Goal: Communication & Community: Answer question/provide support

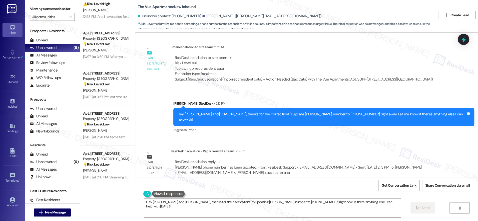
scroll to position [1384, 0]
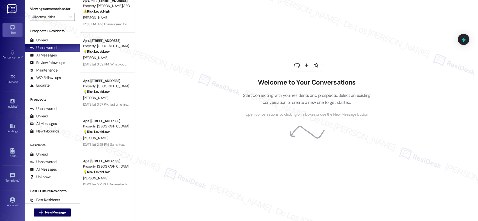
scroll to position [15, 0]
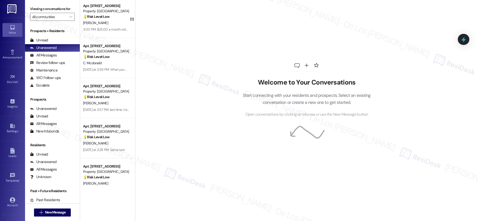
scroll to position [55, 0]
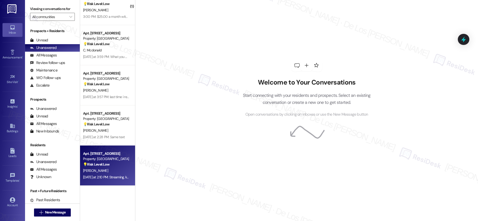
click at [116, 171] on div "[PERSON_NAME]" at bounding box center [106, 170] width 47 height 6
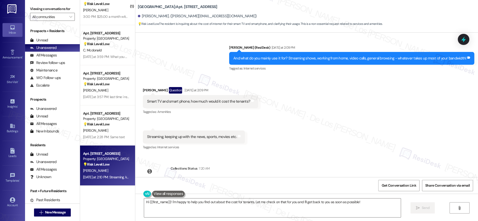
scroll to position [1213, 0]
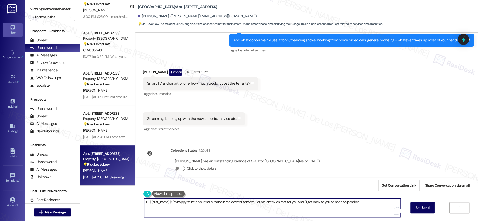
drag, startPoint x: 342, startPoint y: 202, endPoint x: 376, endPoint y: 206, distance: 33.8
click at [376, 206] on textarea "Hi {{first_name}}! I'm happy to help you find out about the cost for tenants. L…" at bounding box center [272, 207] width 257 height 19
click at [253, 204] on textarea "Hi {{first_name}}! I'm happy to help you find out about the cost for tenants. L…" at bounding box center [272, 207] width 257 height 19
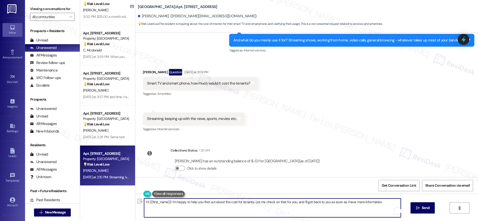
click at [242, 204] on textarea "Hi {{first_name}}! I'm happy to help you find out about the cost for tenants. L…" at bounding box center [272, 207] width 257 height 19
drag, startPoint x: 200, startPoint y: 202, endPoint x: 186, endPoint y: 202, distance: 14.8
click at [185, 202] on textarea "Hi {{first_name}}! I'm happy to help you find out about the cost for tenants. L…" at bounding box center [272, 207] width 257 height 19
click at [250, 203] on textarea "Hi {{first_name}}! I'm happy to help you find out about the cost for tenants. L…" at bounding box center [272, 207] width 257 height 19
click at [228, 202] on textarea "Hi {{first_name}}! I'm happy to help you find out about the cost for tenants. L…" at bounding box center [272, 207] width 257 height 19
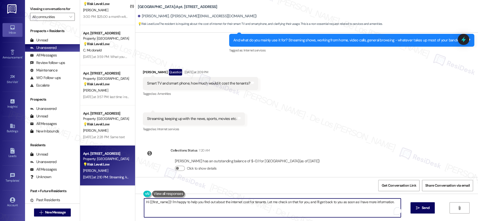
drag, startPoint x: 392, startPoint y: 201, endPoint x: 396, endPoint y: 200, distance: 3.6
click at [392, 201] on textarea "Hi {{first_name}}! I'm happy to help you find out about the internet cost for t…" at bounding box center [272, 207] width 257 height 19
type textarea "Hi {{first_name}}! I'm happy to help you find out about the internet cost for t…"
click at [422, 207] on span "Send" at bounding box center [426, 207] width 8 height 5
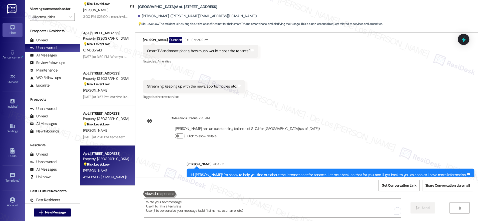
scroll to position [1241, 0]
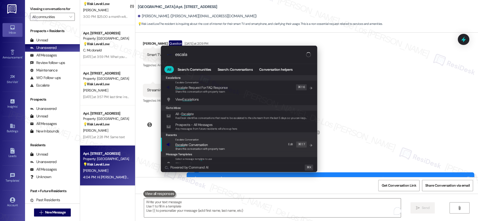
type input "escala"
click at [240, 145] on div "Escalate Conversation Escala te Conversation Share this conversation with prope…" at bounding box center [239, 144] width 146 height 14
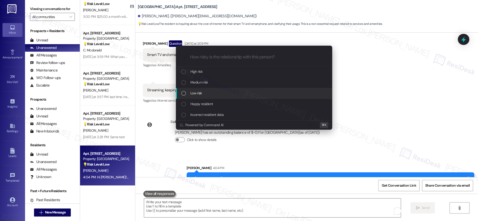
click at [227, 92] on div "Low risk" at bounding box center [255, 93] width 146 height 6
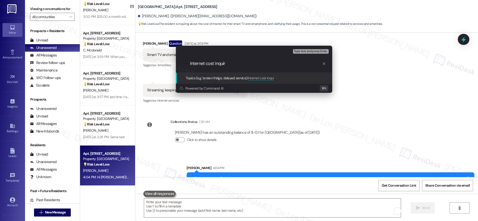
type input "Internet cost inquiry"
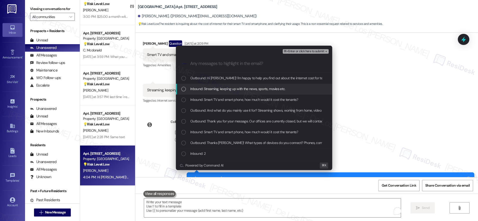
click at [237, 89] on span "Inbound: Streaming, keeping up with the news, sports, movies etc." at bounding box center [238, 89] width 95 height 6
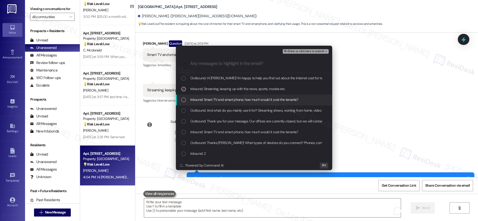
click at [235, 98] on span "Inbound: Smart TV and smart phone, how much would it cost the tenants?" at bounding box center [245, 100] width 108 height 6
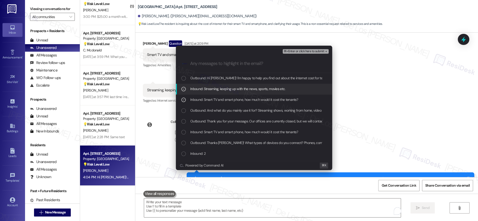
click at [238, 91] on span "Inbound: Streaming, keeping up with the news, sports, movies etc." at bounding box center [238, 89] width 95 height 6
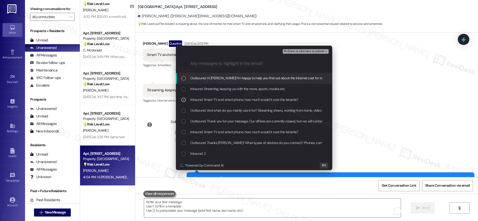
click at [314, 52] on span "⌘+Enter or click here to submit" at bounding box center [304, 52] width 41 height 4
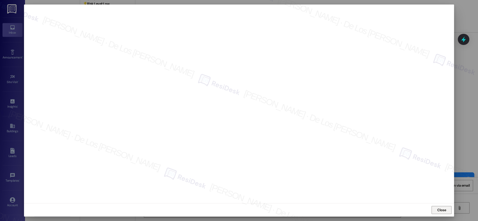
click at [439, 211] on span "Close" at bounding box center [442, 209] width 9 height 5
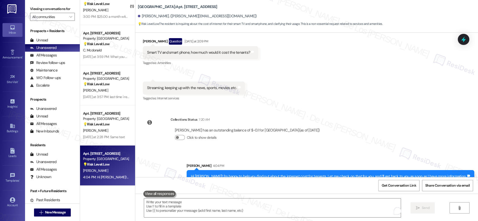
scroll to position [1248, 0]
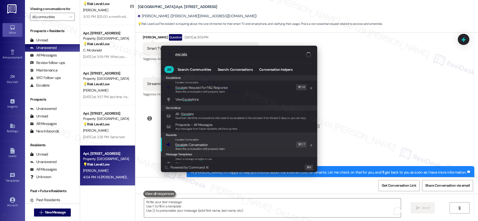
type input "escala"
click at [266, 145] on div "Escalate Conversation Escala te Conversation Share this conversation with prope…" at bounding box center [239, 144] width 146 height 14
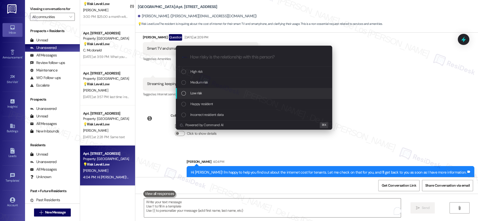
click at [226, 97] on div "Low risk" at bounding box center [254, 93] width 156 height 11
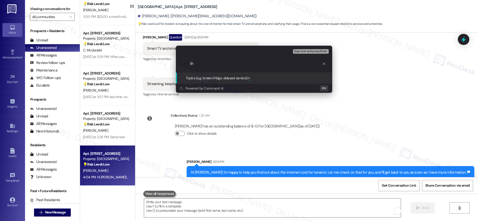
type input "i"
type input "Internet cost inquiry"
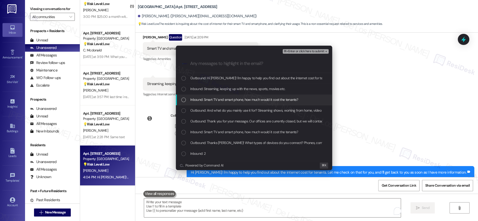
click at [226, 97] on span "Inbound: Smart TV and smart phone, how much would it cost the tenants?" at bounding box center [245, 100] width 108 height 6
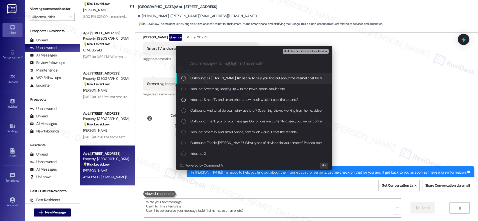
click at [288, 51] on span "⌘+Enter or click here to submit" at bounding box center [304, 52] width 41 height 4
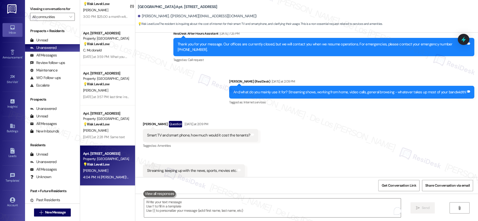
scroll to position [1255, 0]
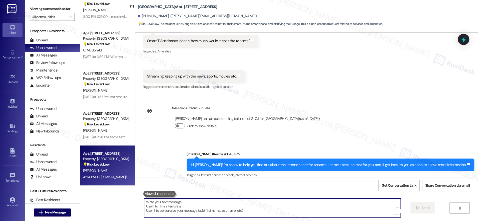
click at [218, 205] on textarea "To enrich screen reader interactions, please activate Accessibility in Grammarl…" at bounding box center [272, 207] width 257 height 19
paste textarea "Thanks {{first_name}}! Final question - if you're comfortable sharing, how much…"
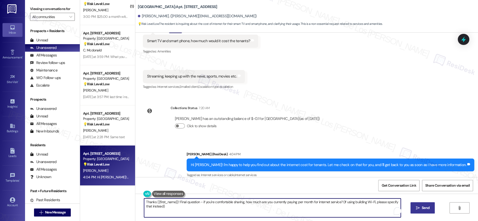
type textarea "Thanks {{first_name}}! Final question - if you're comfortable sharing, how much…"
click at [421, 205] on span "Send" at bounding box center [426, 207] width 10 height 5
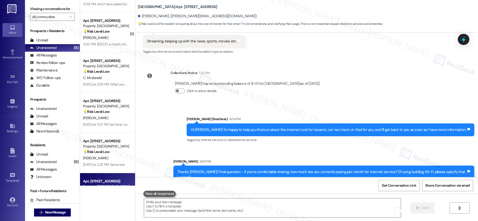
scroll to position [55, 0]
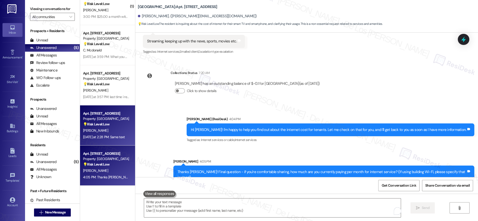
click at [110, 131] on div "T. Ramos" at bounding box center [106, 130] width 47 height 6
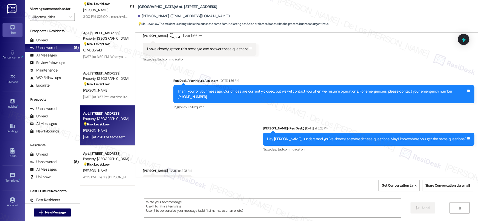
type textarea "Fetching suggested responses. Please feel free to read through the conversation…"
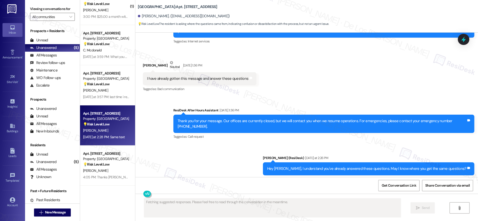
scroll to position [4120, 0]
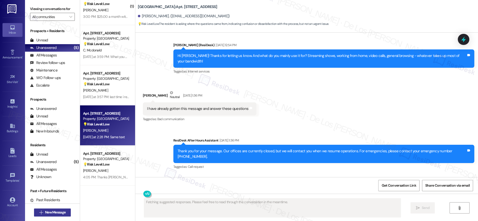
click at [58, 210] on span "New Message" at bounding box center [55, 211] width 21 height 5
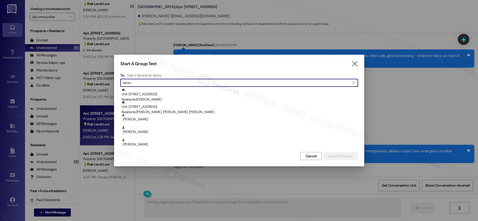
type input "tammy"
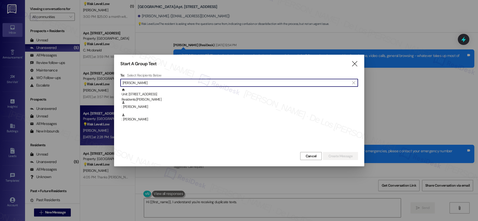
type textarea "Hi {{first_name}}, I understand you're receiving duplicate texts. I'll"
type input "tammy"
type textarea "Hi {{first_name}}, I understand you're receiving duplicate texts. I'll look int…"
type input "tammy ramo"
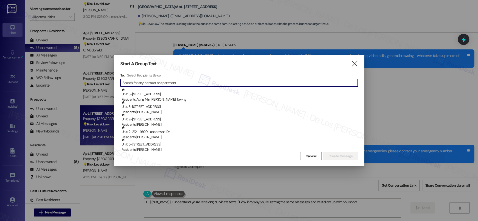
drag, startPoint x: 357, startPoint y: 63, endPoint x: 378, endPoint y: 72, distance: 23.1
click at [357, 63] on icon "" at bounding box center [354, 63] width 7 height 5
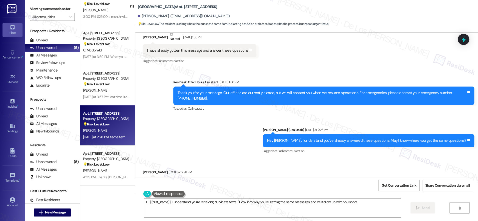
scroll to position [4179, 0]
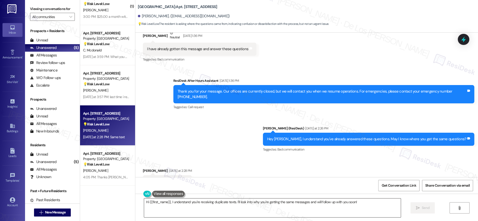
click at [218, 204] on textarea "Hi {{first_name}}, I understand you're receiving duplicate texts. I'll look int…" at bounding box center [272, 207] width 257 height 19
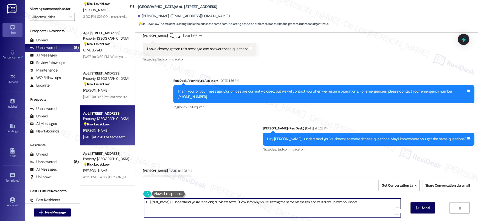
click at [218, 204] on textarea "Hi {{first_name}}, I understand you're receiving duplicate texts. I'll look int…" at bounding box center [272, 207] width 257 height 19
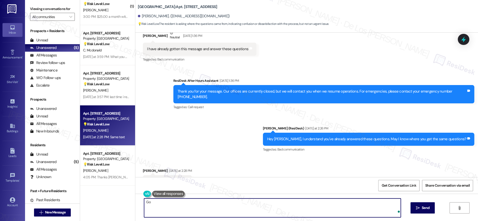
type textarea "G"
drag, startPoint x: 181, startPoint y: 201, endPoint x: 163, endPoint y: 202, distance: 18.3
click at [163, 202] on textarea "I understand! No worries, we appreciate you" at bounding box center [272, 207] width 257 height 19
click at [219, 204] on textarea "I understand! We appreciate you" at bounding box center [272, 207] width 257 height 19
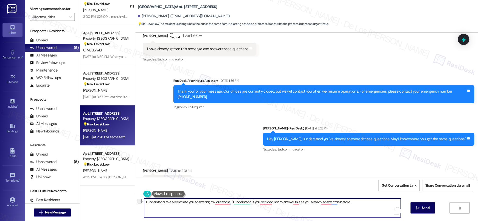
paste textarea ""Thanks so much for taking the time to answer my questions earlier! I completel…"
click at [144, 203] on textarea ""Thanks so much for taking the time to answer my questions earlier! I completel…" at bounding box center [272, 207] width 257 height 19
click at [183, 206] on textarea "Thanks so much for taking the time to answer my questions earlier! I completely…" at bounding box center [272, 207] width 257 height 19
click at [238, 202] on textarea "Thanks so much for taking the time to answer my questions earlier! I completely…" at bounding box center [272, 207] width 257 height 19
click at [261, 209] on textarea "Thanks so much for taking the time to answer my questions! I completely underst…" at bounding box center [272, 207] width 257 height 19
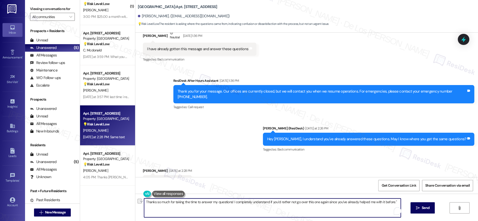
drag, startPoint x: 355, startPoint y: 201, endPoint x: 377, endPoint y: 204, distance: 21.6
click at [377, 204] on textarea "Thanks so much for taking the time to answer my questions! I completely underst…" at bounding box center [272, 207] width 257 height 19
paste textarea ""Thank you again for taking the time to answer my questions! I completely under…"
click at [144, 200] on textarea ""Thank you again for taking the time to answer my questions! I completely under…" at bounding box center [272, 207] width 257 height 19
drag, startPoint x: 375, startPoint y: 202, endPoint x: 358, endPoint y: 203, distance: 16.3
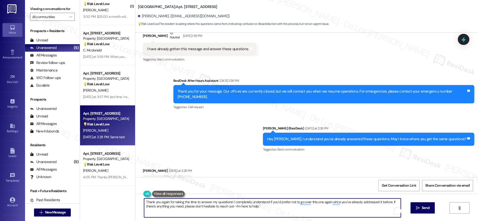
click at [358, 203] on textarea "Thank you again for taking the time to answer my questions! I completely unders…" at bounding box center [272, 207] width 257 height 19
click at [272, 207] on textarea "Thank you again for taking the time to answer my questions! I completely unders…" at bounding box center [272, 207] width 257 height 19
type textarea "Thank you again for taking the time to answer my questions! I completely unders…"
click at [420, 206] on span " Send" at bounding box center [423, 207] width 16 height 5
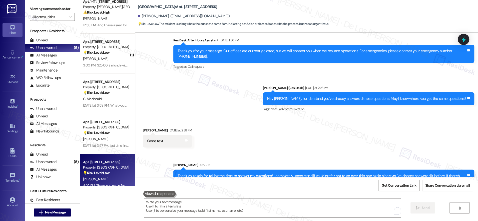
scroll to position [6, 0]
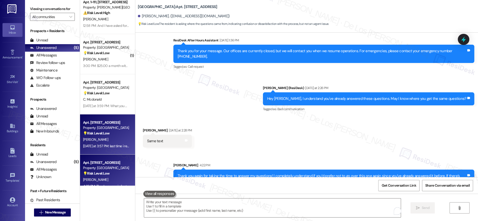
click at [108, 149] on div "Apt. 1209, 201 Hackberry St Property: Hackberry Ranch 💡 Risk Level: Low The res…" at bounding box center [107, 134] width 55 height 40
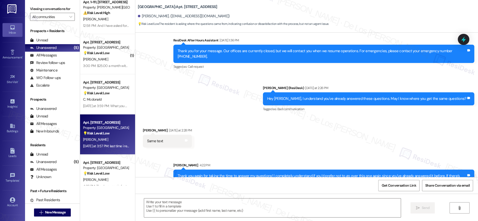
type textarea "Fetching suggested responses. Please feel free to read through the conversation…"
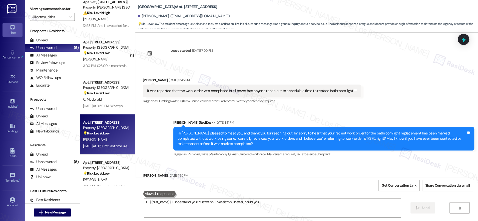
scroll to position [1530, 0]
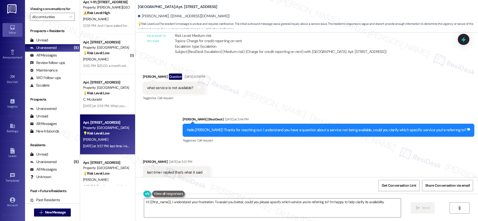
type textarea "Hi {{first_name}}, I understand your frustration. To assist you better, could y…"
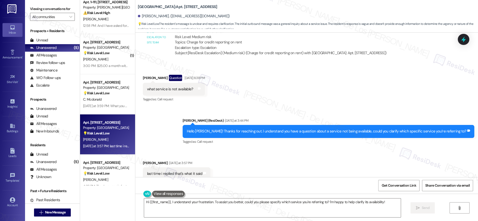
scroll to position [1529, 0]
click at [55, 213] on span "New Message" at bounding box center [55, 211] width 21 height 5
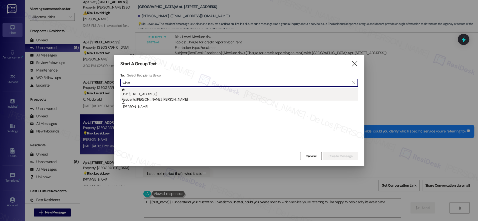
type input "winst"
click at [161, 98] on div "Residents: Winston Polanco, Kayla Lewis" at bounding box center [240, 99] width 237 height 5
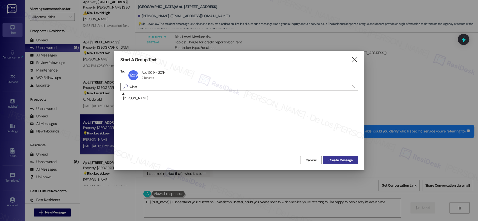
click at [349, 162] on button "Create Message" at bounding box center [340, 160] width 35 height 8
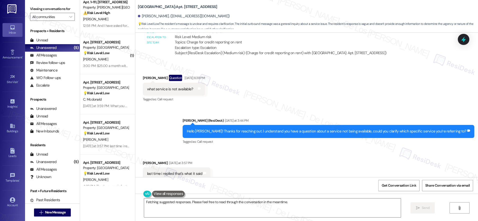
scroll to position [991, 0]
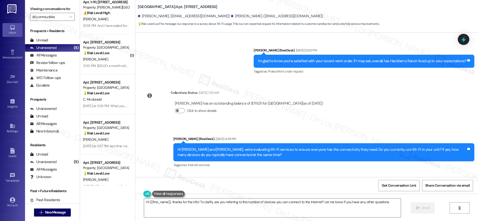
type textarea "Hi {{first_name}}, thanks for the info! To clarify, are you referring to the nu…"
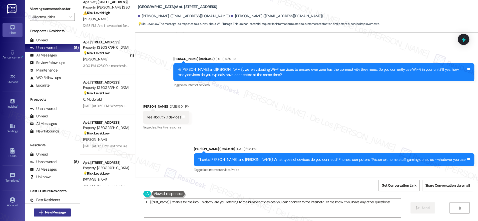
click at [53, 214] on span "New Message" at bounding box center [55, 211] width 21 height 5
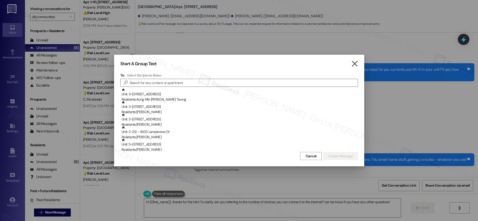
click at [355, 63] on icon "" at bounding box center [354, 63] width 7 height 5
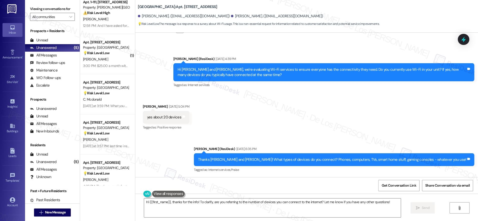
click at [342, 159] on div "Thanks Winston and Kayla! What types of devices do you connect? Phones, compute…" at bounding box center [332, 159] width 268 height 5
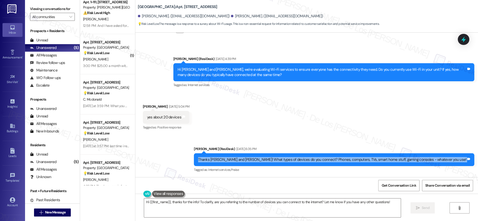
click at [342, 159] on div "Thanks Winston and Kayla! What types of devices do you connect? Phones, compute…" at bounding box center [332, 159] width 268 height 5
copy div "Thanks Winston and Kayla! What types of devices do you connect? Phones, compute…"
click at [57, 213] on span "New Message" at bounding box center [55, 211] width 21 height 5
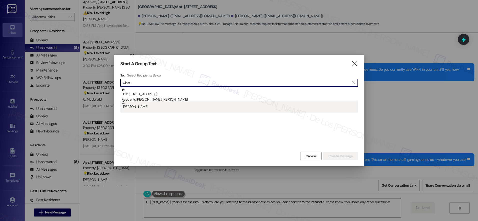
type input "winst"
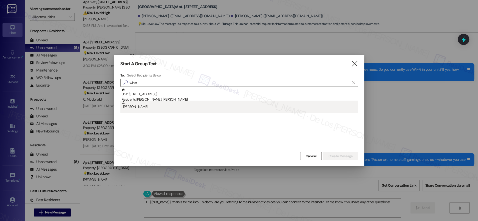
click at [165, 111] on div ": Winston Polanco" at bounding box center [239, 106] width 238 height 13
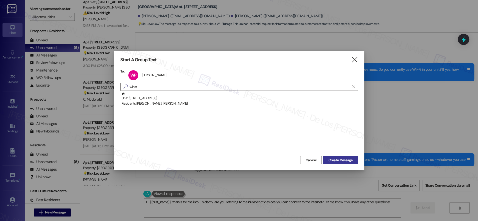
click at [340, 162] on span "Create Message" at bounding box center [340, 159] width 24 height 5
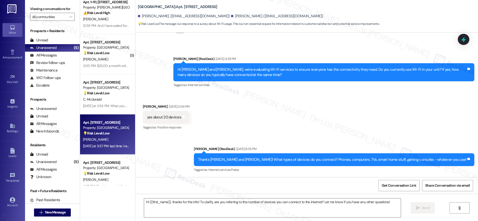
type textarea "Fetching suggested responses. Please feel free to read through the conversation…"
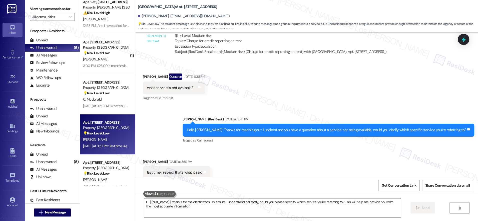
type textarea "Hi {{first_name}}, thanks for the clarification! To ensure I understand correct…"
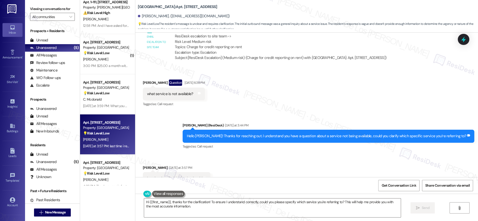
scroll to position [1530, 0]
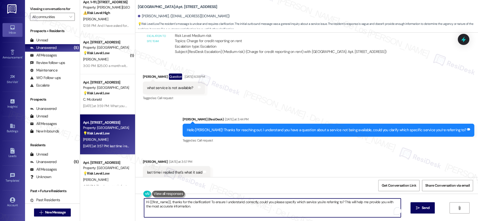
click at [190, 208] on textarea "Hi {{first_name}}, thanks for the clarification! To ensure I understand correct…" at bounding box center [272, 207] width 257 height 19
click at [56, 213] on span "New Message" at bounding box center [55, 211] width 21 height 5
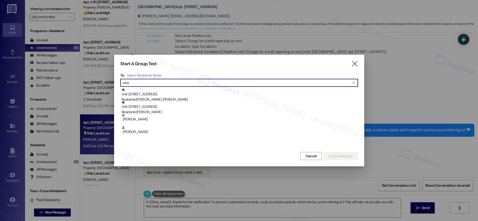
type input "winst"
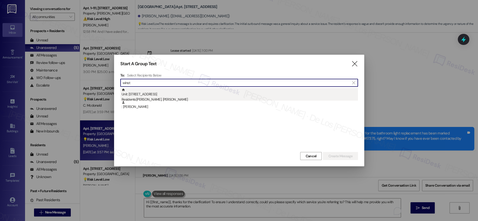
scroll to position [1530, 0]
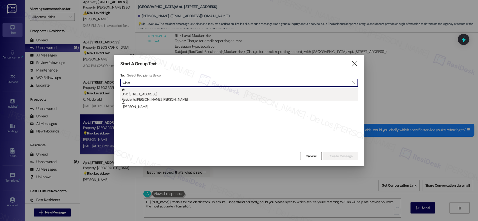
type input "winst"
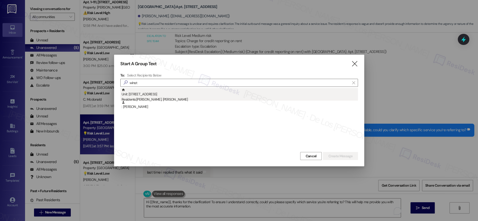
click at [170, 92] on div "Unit: 1209 - 201 Hackberry St Residents: Winston Polanco, Kayla Lewis" at bounding box center [240, 95] width 237 height 14
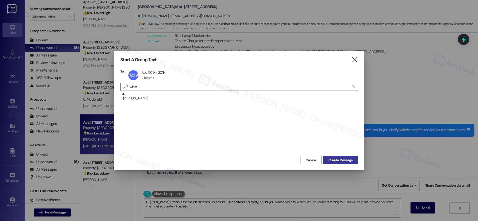
click at [333, 157] on span "Create Message" at bounding box center [340, 159] width 24 height 5
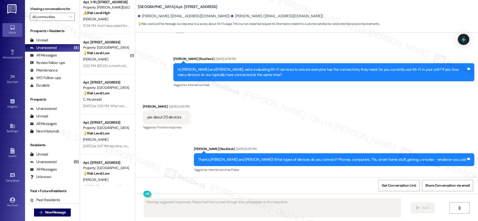
scroll to position [991, 0]
click at [310, 160] on div "Thanks Winston and Kayla! What types of devices do you connect? Phones, compute…" at bounding box center [332, 159] width 268 height 5
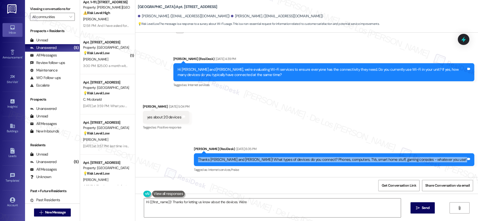
click at [310, 160] on div "Thanks Winston and Kayla! What types of devices do you connect? Phones, compute…" at bounding box center [332, 159] width 268 height 5
type textarea "Hi {{first_name}}! Thanks for letting us know about the devices. We're always l…"
copy div "Thanks Winston and Kayla! What types of devices do you connect? Phones, compute…"
click at [56, 209] on button " New Message" at bounding box center [52, 212] width 37 height 8
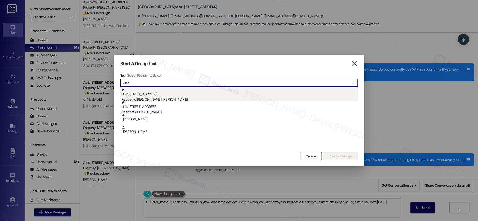
type input "wins"
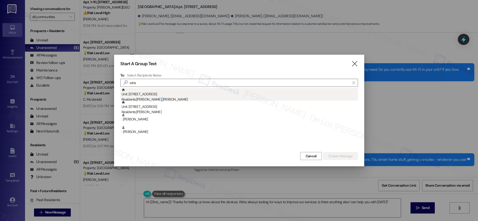
click at [161, 99] on div "Residents: Winston Polanco, Kayla Lewis" at bounding box center [240, 99] width 237 height 5
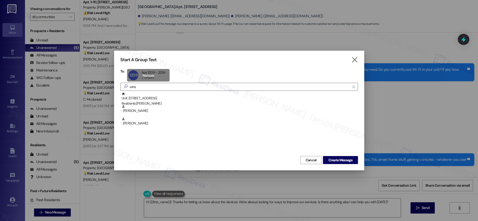
click at [146, 74] on div "1209 Apt 1209 - 201H Apt 1209 - 201H 2 Tenants 2 Tenants click to remove" at bounding box center [148, 75] width 43 height 13
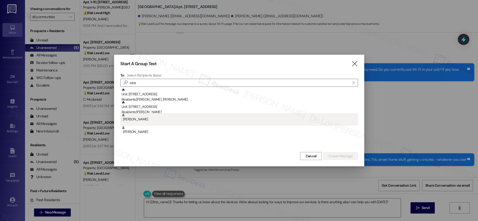
click at [148, 116] on div ": Winston Polanco" at bounding box center [240, 117] width 237 height 9
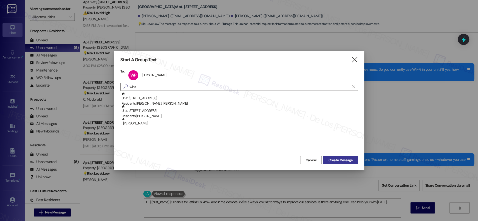
click at [332, 160] on span "Create Message" at bounding box center [340, 159] width 24 height 5
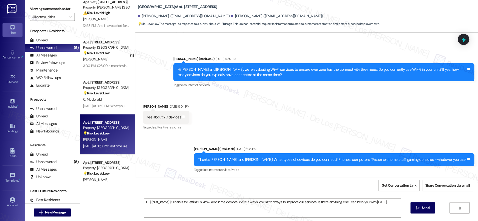
type textarea "Fetching suggested responses. Please feel free to read through the conversation…"
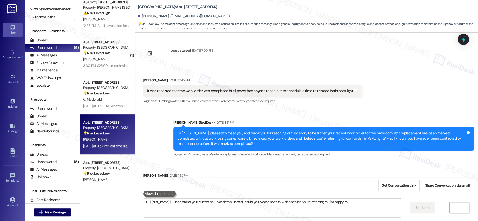
scroll to position [1530, 0]
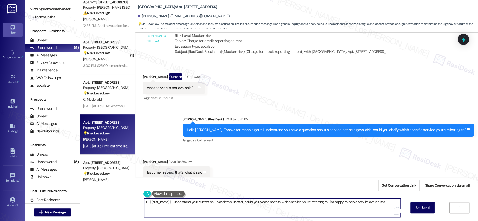
click at [187, 206] on textarea "Hi {{first_name}}, I understand your frustration. To assist you better, could y…" at bounding box center [272, 207] width 257 height 19
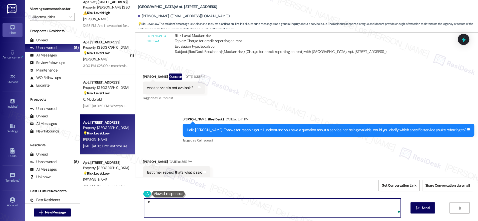
type textarea "T"
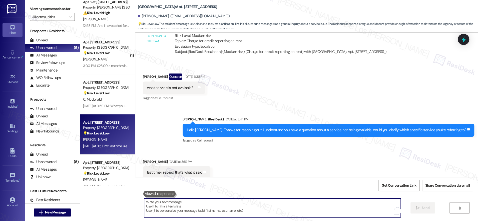
paste textarea "Thanks Winston and Kayla! What types of devices do you connect? Phones, compute…"
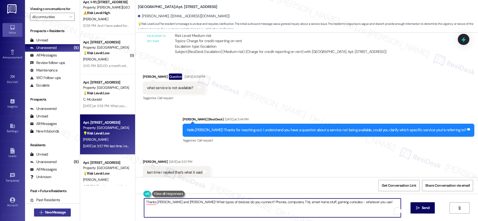
type textarea "Thanks Winston and Kayla! What types of devices do you connect? Phones, compute…"
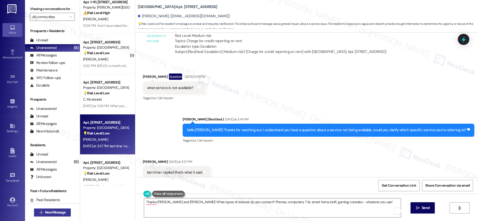
click at [44, 213] on span "New Message" at bounding box center [55, 211] width 23 height 5
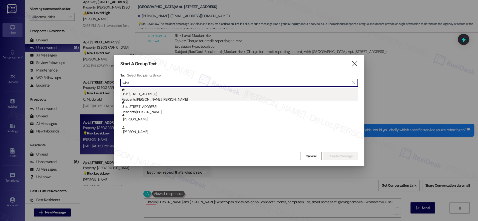
type input "wins"
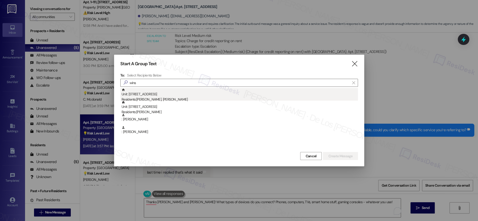
click at [191, 97] on div "Residents: Winston Polanco, Kayla Lewis" at bounding box center [240, 99] width 237 height 5
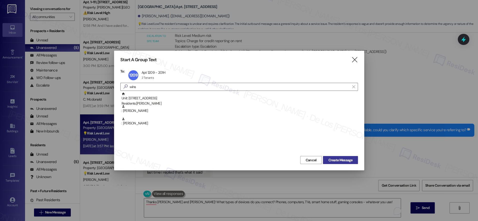
click at [335, 160] on span "Create Message" at bounding box center [340, 159] width 24 height 5
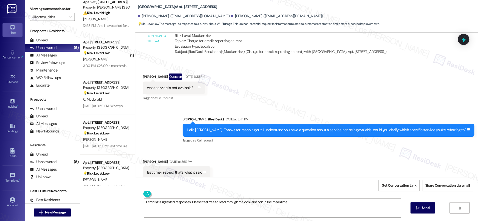
scroll to position [991, 0]
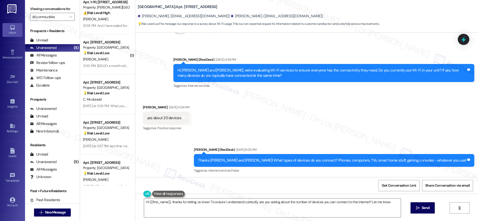
type textarea "Hi {{first_name}}, thanks for letting us know! To ensure I understand correctly…"
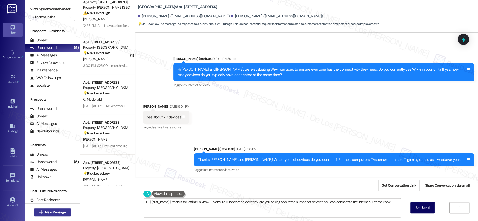
click at [62, 212] on span "New Message" at bounding box center [55, 211] width 21 height 5
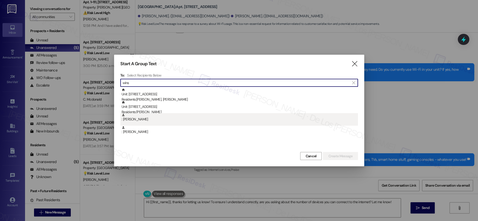
type input "wins"
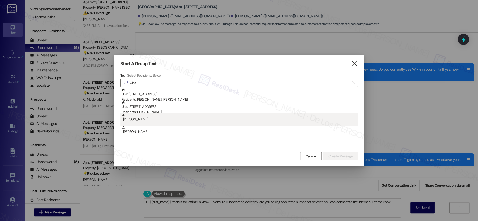
click at [159, 123] on div ": Winston Polanco" at bounding box center [239, 119] width 238 height 13
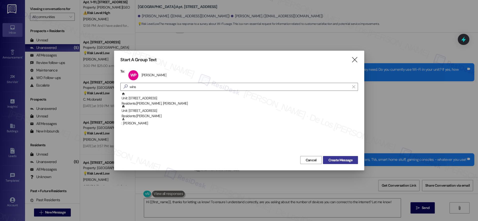
click at [332, 158] on span "Create Message" at bounding box center [340, 159] width 24 height 5
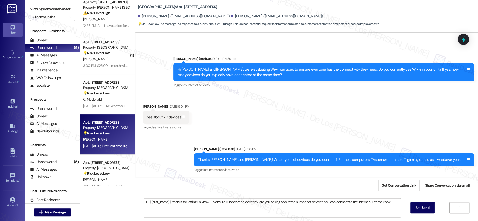
type textarea "Fetching suggested responses. Please feel free to read through the conversation…"
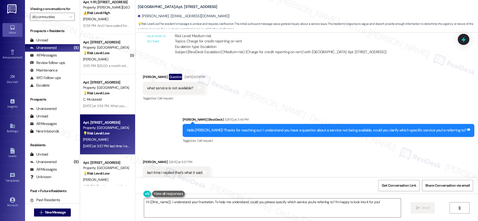
scroll to position [1530, 0]
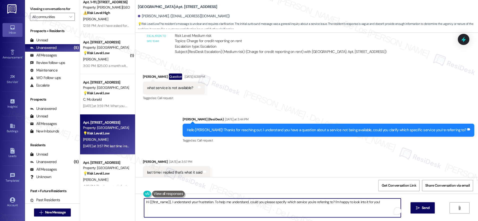
click at [202, 208] on textarea "Hi {{first_name}}, I understand your frustration. To help me understand, could …" at bounding box center [272, 207] width 257 height 19
click at [196, 207] on textarea "Hi {{first_name}}, I understand your frustration. To help me understand, could …" at bounding box center [272, 207] width 257 height 19
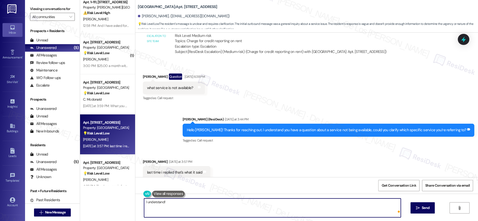
paste textarea "Thanks Winston and Kayla! What types of devices do you connect? Phones, compute…"
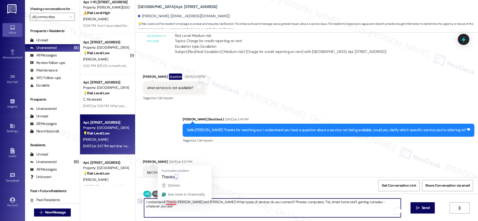
drag, startPoint x: 202, startPoint y: 201, endPoint x: 176, endPoint y: 202, distance: 26.1
click at [164, 201] on textarea "I understand! Thanks Winston and Kayla! What types of devices do you connect? P…" at bounding box center [272, 207] width 257 height 19
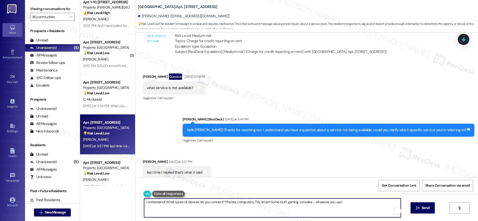
click at [162, 201] on textarea "I understand! What types of devices do you connect? Phones, computers, TVs, sma…" at bounding box center [272, 207] width 257 height 19
click at [225, 202] on textarea "I understand! I'm asking questions about the internet. What types of devices do…" at bounding box center [272, 207] width 257 height 19
paste textarea ""I understand! I just have a quick question about your internet setup. What kin…"
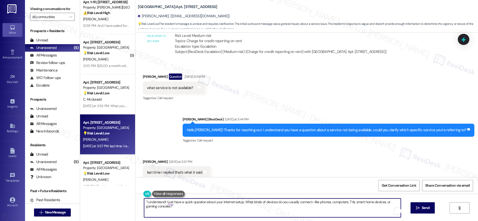
click at [144, 201] on textarea ""I understand! I just have a quick question about your internet setup. What kin…" at bounding box center [272, 207] width 257 height 19
drag, startPoint x: 160, startPoint y: 201, endPoint x: 120, endPoint y: 202, distance: 40.3
click at [122, 203] on div "Apt. 1~111, 1600 Lansdowne Dr Property: Alderman Park Apartments ⚠️ Risk Level:…" at bounding box center [279, 110] width 398 height 221
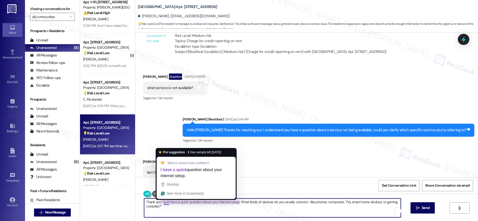
click at [161, 201] on textarea "Thank you! I just have a quick question about your internet setup. What kinds o…" at bounding box center [272, 207] width 257 height 19
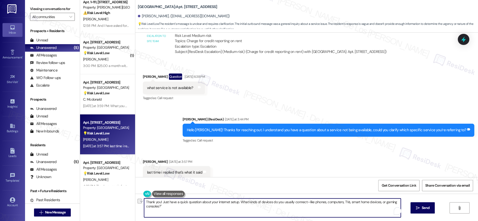
drag, startPoint x: 158, startPoint y: 201, endPoint x: 236, endPoint y: 202, distance: 77.1
click at [235, 203] on textarea "Thank you! Just have a quick question about your internet setup. What kinds of …" at bounding box center [272, 207] width 257 height 19
drag, startPoint x: 219, startPoint y: 200, endPoint x: 250, endPoint y: 213, distance: 33.1
click at [250, 213] on textarea "Thank you! I see you connect 20 devices in your WiFi What kinds of devices do y…" at bounding box center [272, 207] width 257 height 19
paste textarea "Thanks {{first_name}}! What types of devices do you connect? Phones, computers,…"
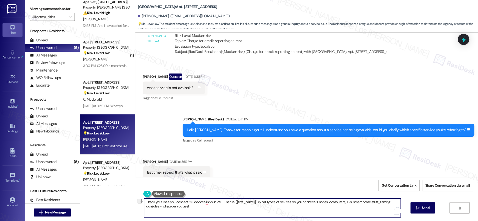
drag, startPoint x: 253, startPoint y: 202, endPoint x: 219, endPoint y: 201, distance: 33.8
click at [219, 201] on textarea "Thank you! I see you connect 20 devices in your WiF. Thanks {{first_name}}! Wha…" at bounding box center [272, 207] width 257 height 19
click at [330, 208] on textarea "Thank you! I see that you have connected 20 devices to your WiFi. May I know wh…" at bounding box center [272, 207] width 257 height 19
click at [176, 208] on textarea "Thank you! I see that you have connected 20 devices to your WiFi. May I know wh…" at bounding box center [272, 207] width 257 height 19
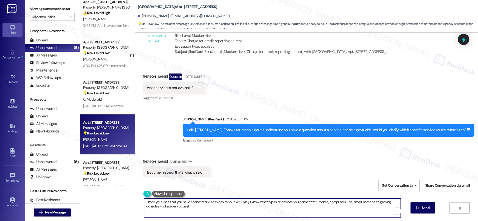
click at [176, 208] on textarea "Thank you! I see that you have connected 20 devices to your WiFi. May I know wh…" at bounding box center [272, 207] width 257 height 19
type textarea "Thank you! I see that you have connected 20 devices to your WiFi. May I know wh…"
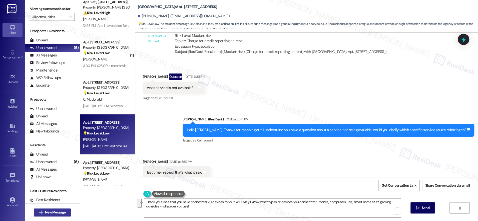
click at [56, 213] on span "New Message" at bounding box center [55, 211] width 21 height 5
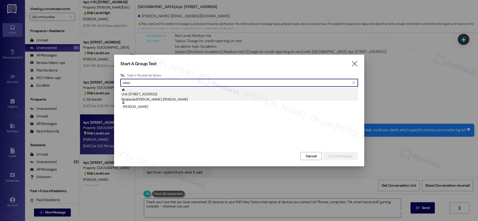
type input "winst"
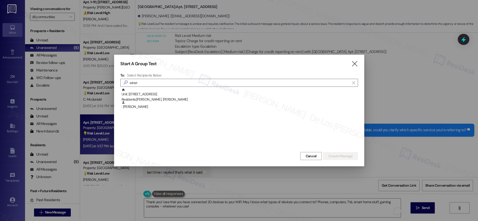
drag, startPoint x: 153, startPoint y: 99, endPoint x: 193, endPoint y: 113, distance: 42.8
click at [153, 99] on div "Residents: Winston Polanco, Kayla Lewis" at bounding box center [240, 99] width 237 height 5
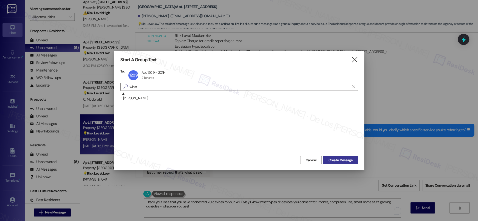
click at [334, 157] on span "Create Message" at bounding box center [340, 159] width 24 height 5
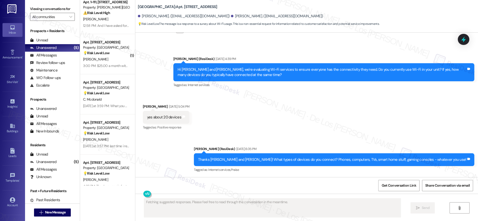
scroll to position [991, 0]
click at [64, 214] on span "New Message" at bounding box center [55, 211] width 23 height 5
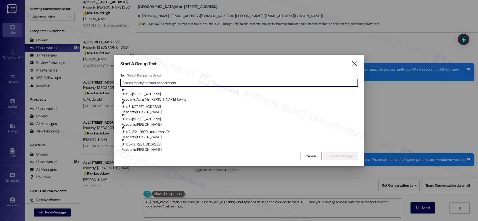
type textarea "Hi {{first_name}}, thanks for sharing! To clarify, are you asking what types of…"
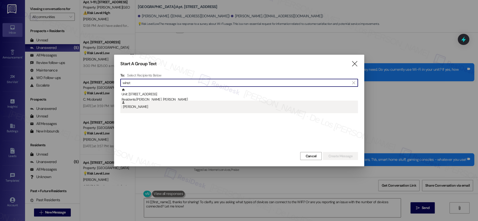
type input "winst"
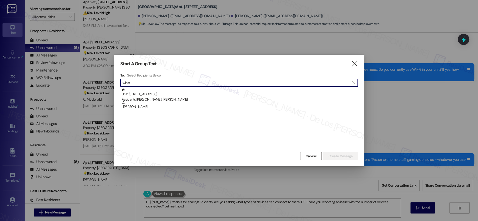
drag, startPoint x: 151, startPoint y: 108, endPoint x: 162, endPoint y: 109, distance: 11.3
click at [151, 108] on div ": Winston Polanco" at bounding box center [240, 104] width 237 height 9
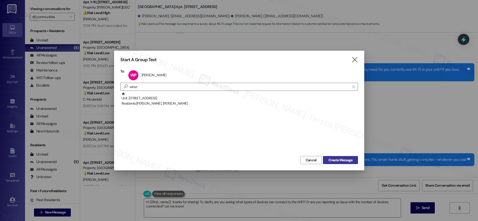
click at [328, 157] on span "Create Message" at bounding box center [340, 159] width 24 height 5
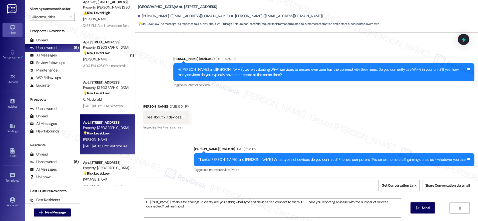
type textarea "Fetching suggested responses. Please feel free to read through the conversation…"
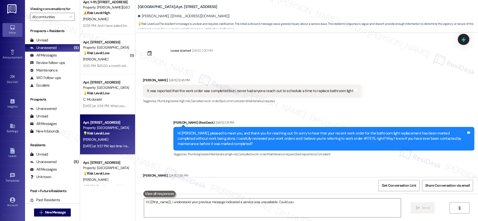
scroll to position [1530, 0]
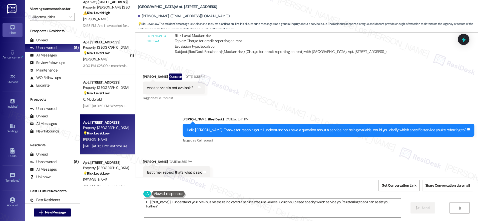
click at [192, 204] on textarea "Hi {{first_name}}, I understand your previous message indicated a service was u…" at bounding box center [272, 207] width 257 height 19
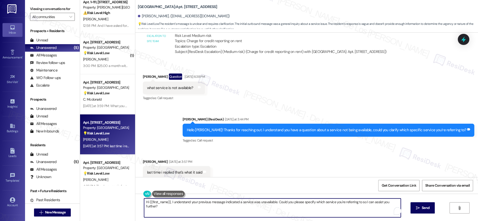
click at [192, 204] on textarea "Hi {{first_name}}, I understand your previous message indicated a service was u…" at bounding box center [272, 207] width 257 height 19
paste textarea "Thank you! I see that you have connected 20 devices to your WiFi. May I know wh…"
click at [252, 208] on textarea "Thank you! I see that you have connected 20 devices to your WiFi. May I know wh…" at bounding box center [272, 207] width 257 height 19
type textarea "Thank you! I see that you have connected 20 devices to your WiFi. May I know wh…"
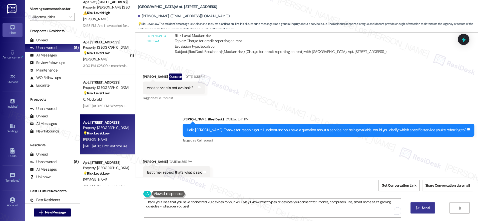
click at [424, 208] on span "Send" at bounding box center [426, 207] width 8 height 5
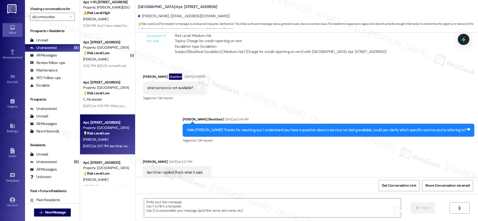
type textarea "Fetching suggested responses. Please feel free to read through the conversation…"
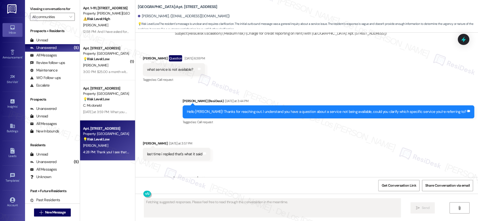
scroll to position [1571, 0]
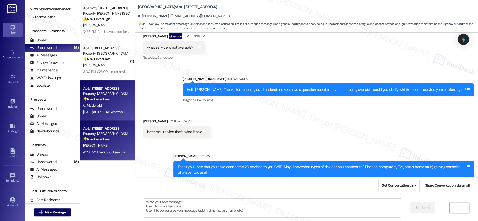
click at [114, 115] on div "Apt. 505, 201 Hackberry St Property: Hackberry Ranch 💡 Risk Level: Low The resi…" at bounding box center [107, 100] width 55 height 40
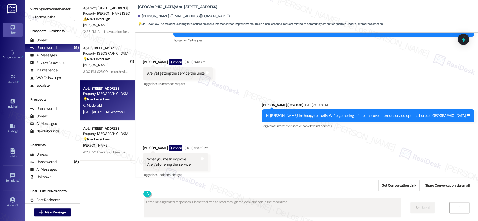
scroll to position [2281, 0]
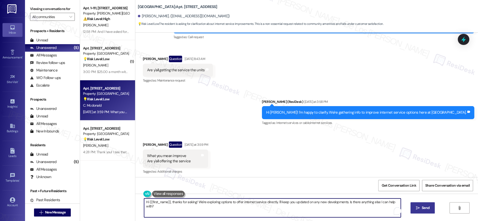
drag, startPoint x: 170, startPoint y: 201, endPoint x: 117, endPoint y: 200, distance: 52.3
click at [117, 200] on div "Apt. 1~111, 1600 Lansdowne Dr Property: Alderman Park Apartments ⚠️ Risk Level:…" at bounding box center [279, 110] width 398 height 221
click at [204, 201] on textarea "Thanks for asking! We're exploring options to offer internet service directly. …" at bounding box center [272, 207] width 257 height 19
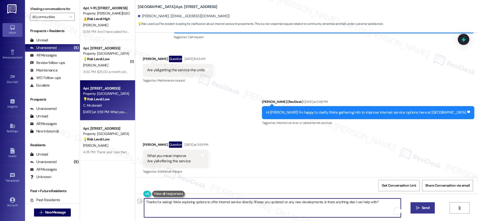
click at [211, 204] on textarea "Thanks for asking! We're exploring options to offer internet service directly. …" at bounding box center [272, 207] width 257 height 19
click at [169, 200] on textarea "Thanks for asking! We're exploring options to offer internet service directly. …" at bounding box center [272, 207] width 257 height 19
drag, startPoint x: 169, startPoint y: 202, endPoint x: 351, endPoint y: 217, distance: 182.8
click at [351, 217] on textarea "Thanks for asking! We're exploring options to offer internet service directly. …" at bounding box center [272, 207] width 257 height 19
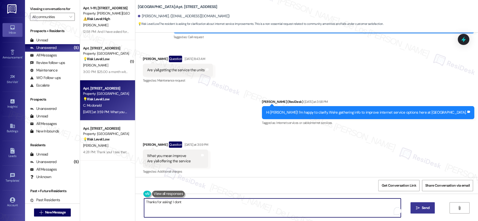
type textarea "Thanks for asking! I dont"
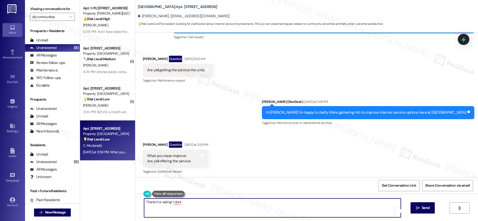
scroll to position [2281, 0]
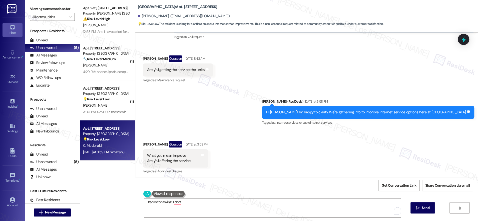
click at [308, 165] on div "Received via SMS Charlotte Mcdonald Question Yesterday at 3:59 PM What you mean…" at bounding box center [306, 154] width 343 height 49
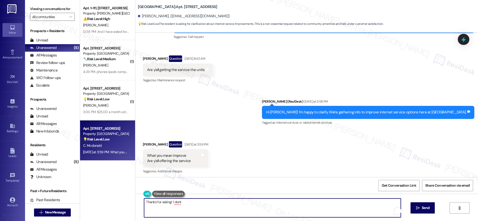
click at [189, 204] on textarea "Thanks for asking! I dont" at bounding box center [272, 207] width 257 height 19
paste textarea ""Thanks for asking! I’ll confirm with the team whether we’re currently offering…"
click at [144, 200] on textarea ""Thanks for asking! I’ll confirm with the team whether we’re currently offering…" at bounding box center [272, 207] width 257 height 19
click at [376, 202] on textarea "Thanks for asking! I’ll confirm with the team whether we’re currently offering …" at bounding box center [272, 207] width 257 height 19
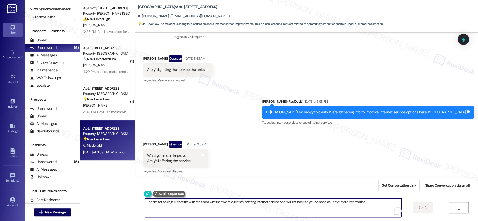
type textarea "Thanks for asking! I’ll confirm with the team whether we’re currently offering …"
click at [348, 206] on textarea "Thanks for asking! I’ll confirm with the team whether we’re currently offering …" at bounding box center [273, 207] width 257 height 19
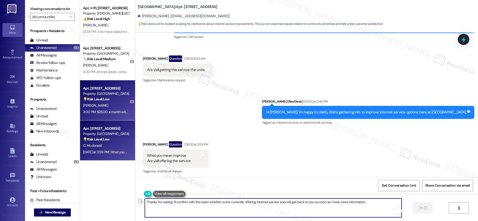
click at [97, 110] on div "3:00 PM: $25.00 a month with building wi-fi Xfinity 3:00 PM: $25.00 a month wit…" at bounding box center [120, 111] width 74 height 5
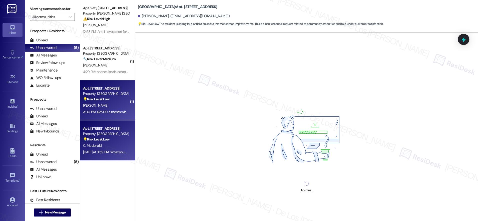
click at [110, 140] on div "💡 Risk Level: Low The resident is asking for clarification about internet servi…" at bounding box center [106, 138] width 46 height 5
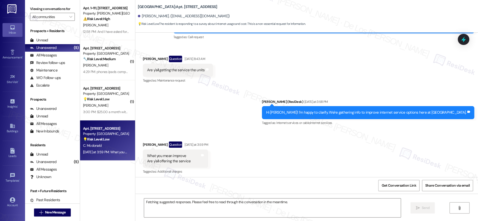
scroll to position [1022, 0]
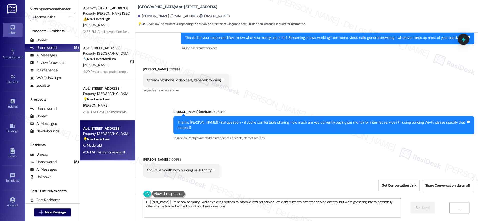
type textarea "Hi {{first_name}}, I'm happy to clarify! We're exploring options to improve int…"
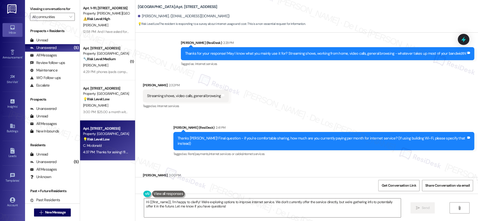
scroll to position [1005, 0]
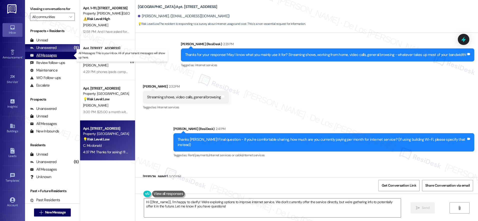
click at [62, 53] on div "All Messages (undefined)" at bounding box center [52, 56] width 55 height 8
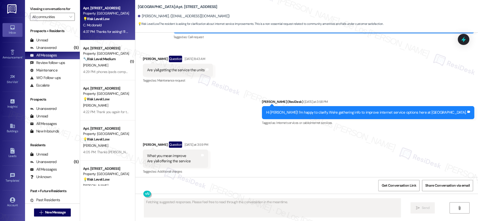
scroll to position [2323, 0]
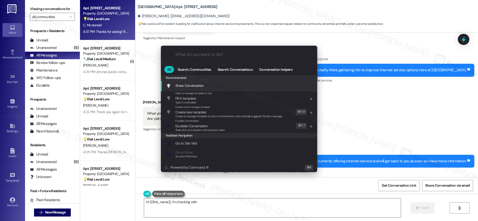
type textarea "Hi {{first_name}}, I'm checking with the"
type input "e"
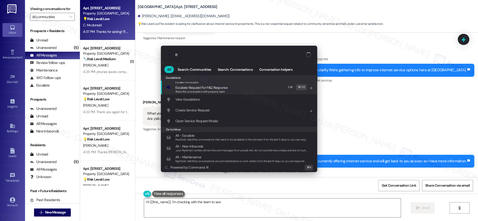
type textarea "Hi {{first_name}}, I'm checking with the team to see if"
type input "es"
type textarea "Hi {{first_name}}, I'm checking with the team to see if we're offering"
type input "esc"
type textarea "Hi {{first_name}}, I'm checking with the team to see if we're offering internet…"
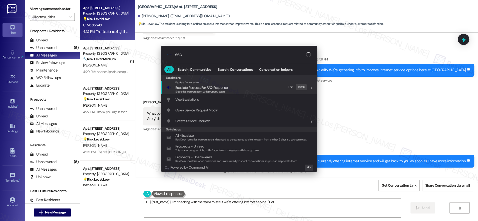
type input "esca"
type textarea "Hi {{first_name}}, I'm checking with the team to see if we're offering internet…"
type input "escal"
type textarea "Hi {{first_name}}, I'm checking with the team to see if we're offering internet…"
type input "escala"
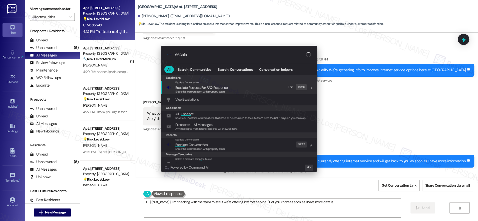
type textarea "Hi {{first_name}}, I'm checking with the team to see if we're offering internet…"
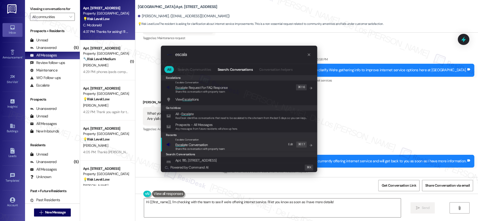
type input "escala"
click at [200, 142] on span "Escala te Conversation" at bounding box center [191, 144] width 32 height 5
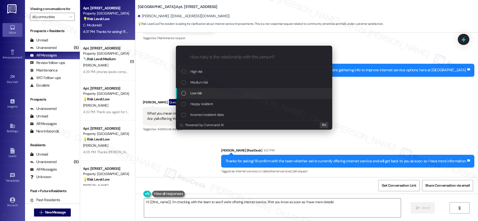
click at [213, 91] on div "Low risk" at bounding box center [255, 93] width 146 height 6
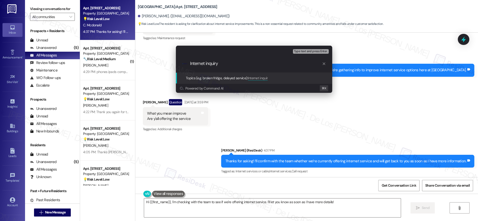
type input "Internet inquiry"
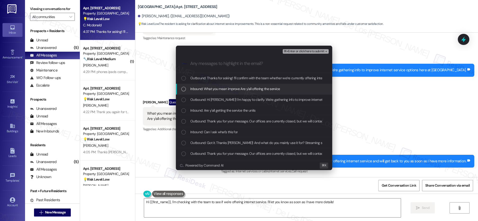
click at [271, 89] on span "Inbound: What you mean improve Are y'all offering the service" at bounding box center [236, 89] width 90 height 6
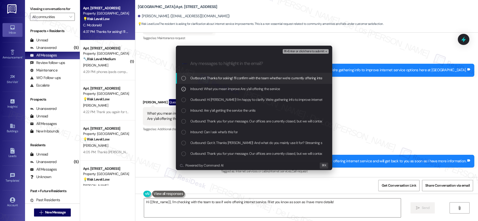
click at [301, 51] on span "⌘+Enter or click here to submit" at bounding box center [304, 52] width 41 height 4
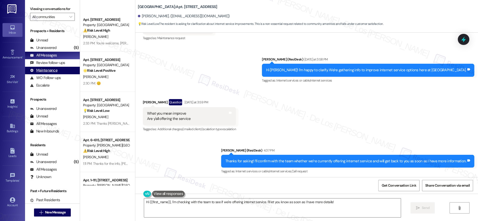
scroll to position [149, 0]
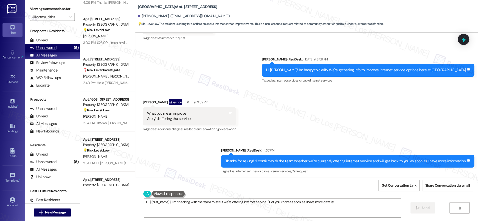
click at [63, 46] on div "Unanswered (5)" at bounding box center [52, 48] width 55 height 8
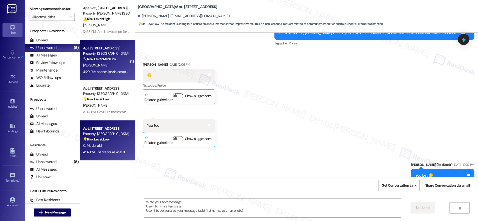
type textarea "Fetching suggested responses. Please feel free to read through the conversation…"
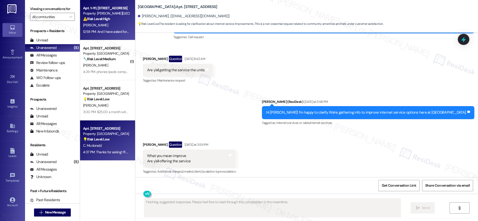
click at [98, 22] on div "⚠️ Risk Level: High The resident is reporting multiple urgent maintenance issue…" at bounding box center [106, 18] width 46 height 5
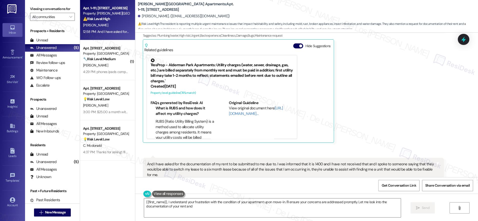
scroll to position [291, 0]
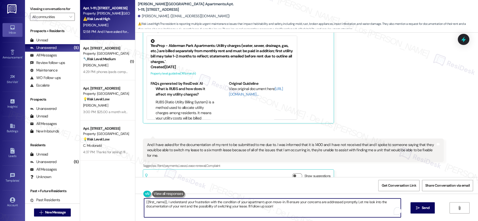
drag, startPoint x: 205, startPoint y: 202, endPoint x: 191, endPoint y: 199, distance: 14.5
click at [191, 199] on textarea "{{first_name}}, I understand your frustration with the condition of your apartm…" at bounding box center [272, 207] width 257 height 19
drag, startPoint x: 280, startPoint y: 202, endPoint x: 287, endPoint y: 208, distance: 10.1
click at [287, 208] on textarea "{{first_name}}, I understand your concern with the condition of your apartment …" at bounding box center [272, 207] width 257 height 19
click at [303, 201] on textarea "{{first_name}}, I understand your concern with the condition of your apartment …" at bounding box center [272, 207] width 257 height 19
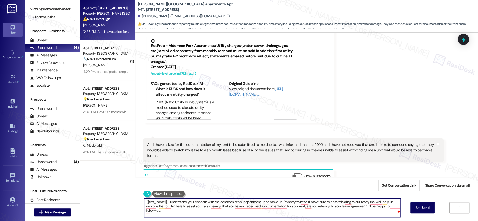
click at [238, 211] on textarea "{{first_name}}, I understand your concern with the condition of your apartment …" at bounding box center [272, 207] width 257 height 19
paste textarea ""{{first_name}}, I completely understand your concern about the condition of yo…"
click at [144, 201] on textarea ""{{first_name}}, I completely understand your concern about the condition of yo…" at bounding box center [272, 207] width 257 height 19
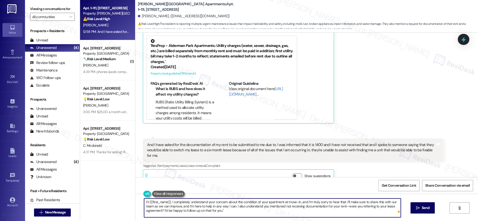
click at [344, 207] on textarea "Hi {{first_name}}, I completely understand your concern about the condition of …" at bounding box center [272, 207] width 257 height 19
click at [241, 211] on textarea "Hi {{first_name}}, I completely understand your concern about the condition of …" at bounding box center [272, 207] width 257 height 19
type textarea "Hi {{first_name}}, I completely understand your concern about the condition of …"
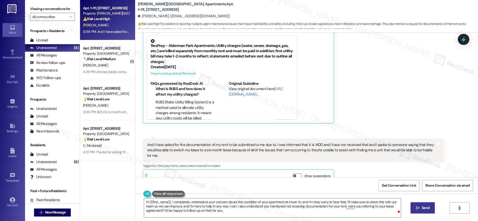
click at [421, 207] on span "Send" at bounding box center [426, 207] width 10 height 5
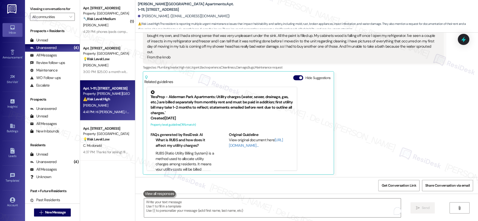
scroll to position [337, 0]
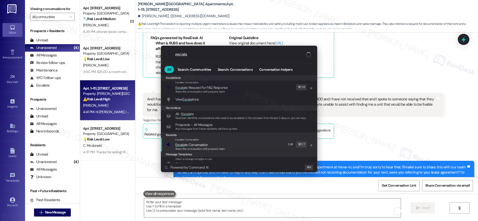
type input "escala"
click at [251, 142] on div "Escalate Conversation Escala te Conversation Share this conversation with prope…" at bounding box center [239, 144] width 146 height 14
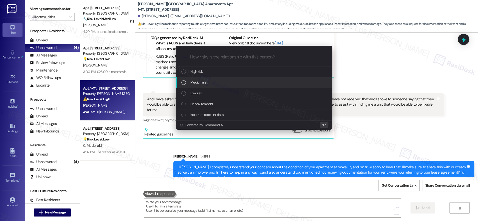
click at [229, 80] on div "Medium risk" at bounding box center [255, 82] width 146 height 6
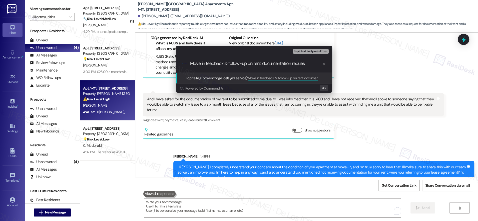
type input "Move in feedback & follow-up on rent documentation request"
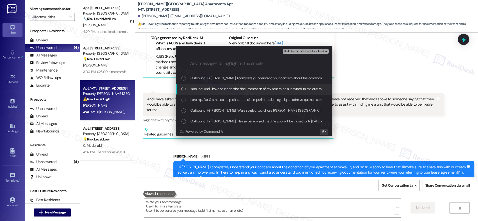
click at [240, 91] on span "Inbound: And I have asked for the documentation of my rent to be submitted to m…" at bounding box center [466, 89] width 551 height 6
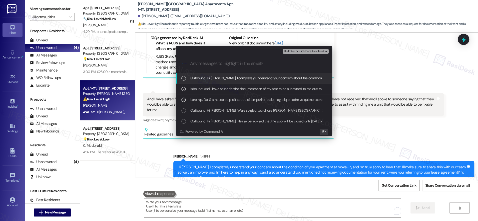
click at [306, 53] on button "⌘+Enter or click here to submit" at bounding box center [306, 51] width 46 height 5
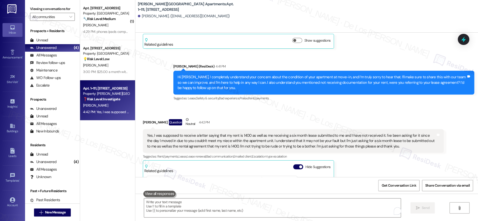
scroll to position [417, 0]
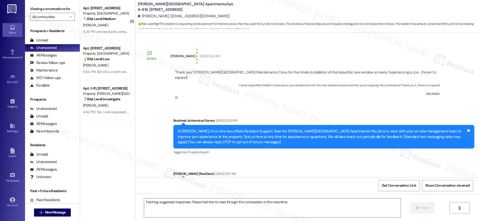
scroll to position [7463, 0]
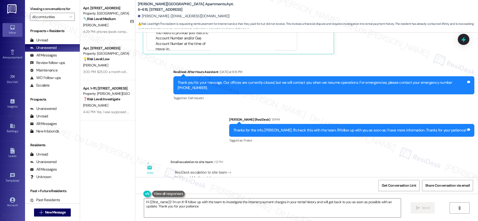
type textarea "Hi {{first_name}}! I'm on it! I'll follow up with the team to investigate the i…"
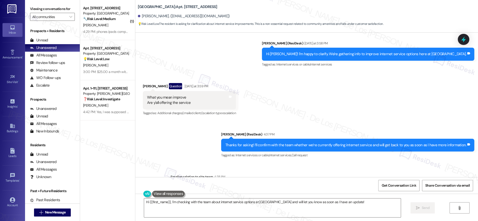
scroll to position [2425, 0]
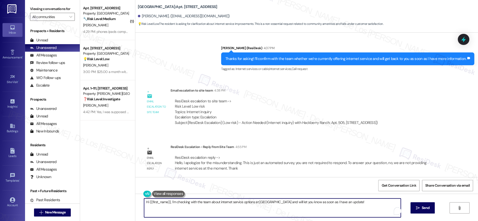
click at [180, 207] on textarea "Hi {{first_name}}, I'm checking with the team about internet service options at…" at bounding box center [272, 207] width 257 height 19
click at [179, 202] on textarea "Hi {{first_name}}, I'm checking with the team about internet service options at…" at bounding box center [272, 207] width 257 height 19
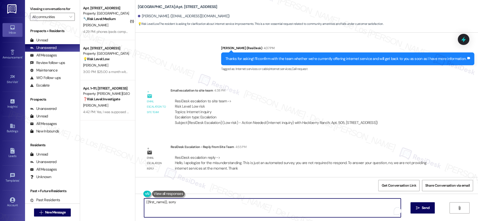
drag, startPoint x: 165, startPoint y: 202, endPoint x: 203, endPoint y: 207, distance: 38.0
click at [203, 207] on textarea "{{first_name}}, sorry" at bounding box center [272, 207] width 257 height 19
paste textarea "I apologize for the misunderstanding. This is just an automated survey, you are…"
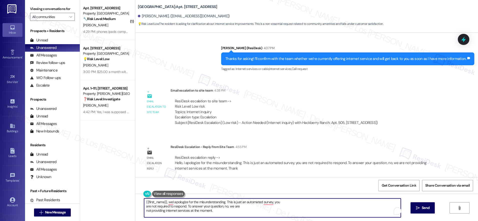
drag, startPoint x: 258, startPoint y: 202, endPoint x: 274, endPoint y: 196, distance: 17.3
click at [258, 202] on textarea "{{first_name}}, weI apologize for the misunderstanding. This is just an automat…" at bounding box center [272, 207] width 257 height 19
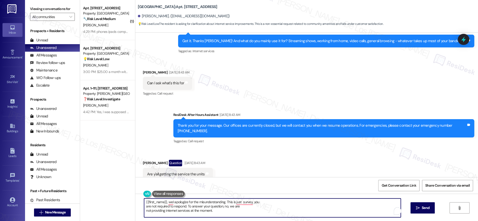
scroll to position [2177, 0]
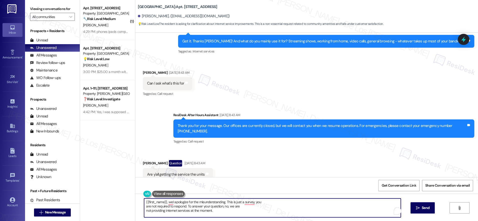
click at [144, 204] on textarea "{{first_name}}, weI apologize for the misunderstanding. This is just a survey, …" at bounding box center [272, 207] width 257 height 19
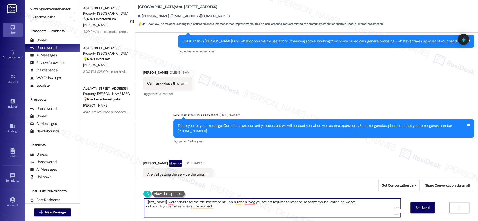
click at [144, 206] on textarea "{{first_name}}, weI apologize for the misunderstanding. This is just a survey, …" at bounding box center [272, 207] width 257 height 19
click at [170, 202] on textarea "{{first_name}}, weI apologize for the misunderstanding. This is just a survey, …" at bounding box center [272, 207] width 257 height 19
click at [240, 212] on textarea "{{first_name}}, we apologize for the misunderstanding. This is just a survey; y…" at bounding box center [272, 207] width 257 height 19
click at [164, 200] on textarea "{{first_name}}, we apologize for the misunderstanding. This is just a survey; y…" at bounding box center [272, 207] width 257 height 19
click at [295, 210] on textarea "{{first_name}}, just wanted to share a response from the team. We apologize for…" at bounding box center [272, 207] width 257 height 19
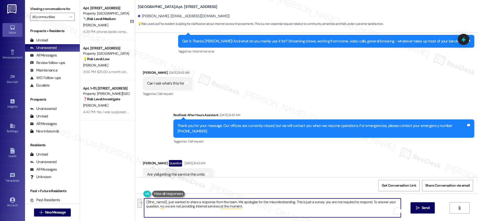
drag, startPoint x: 369, startPoint y: 201, endPoint x: 161, endPoint y: 206, distance: 207.8
click at [160, 206] on textarea "{{first_name}}, just wanted to share a response from the team. We apologize for…" at bounding box center [272, 207] width 257 height 19
click at [228, 204] on textarea "{{first_name}}, just wanted to share a response from the team. We apologize for…" at bounding box center [272, 207] width 257 height 19
type textarea "{{first_name}}, just wanted to share a response from the team. We apologize for…"
click at [431, 208] on button " Send" at bounding box center [423, 207] width 24 height 11
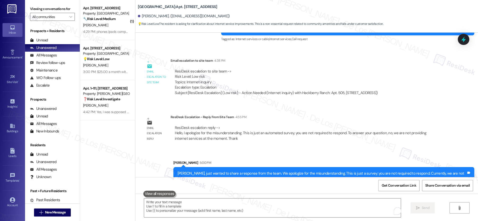
scroll to position [2465, 0]
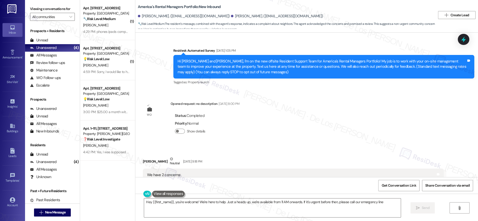
type textarea "Hey {{first_name}}, you're welcome! We're here to help. Just a heads up, we're …"
